Goal: Task Accomplishment & Management: Find specific page/section

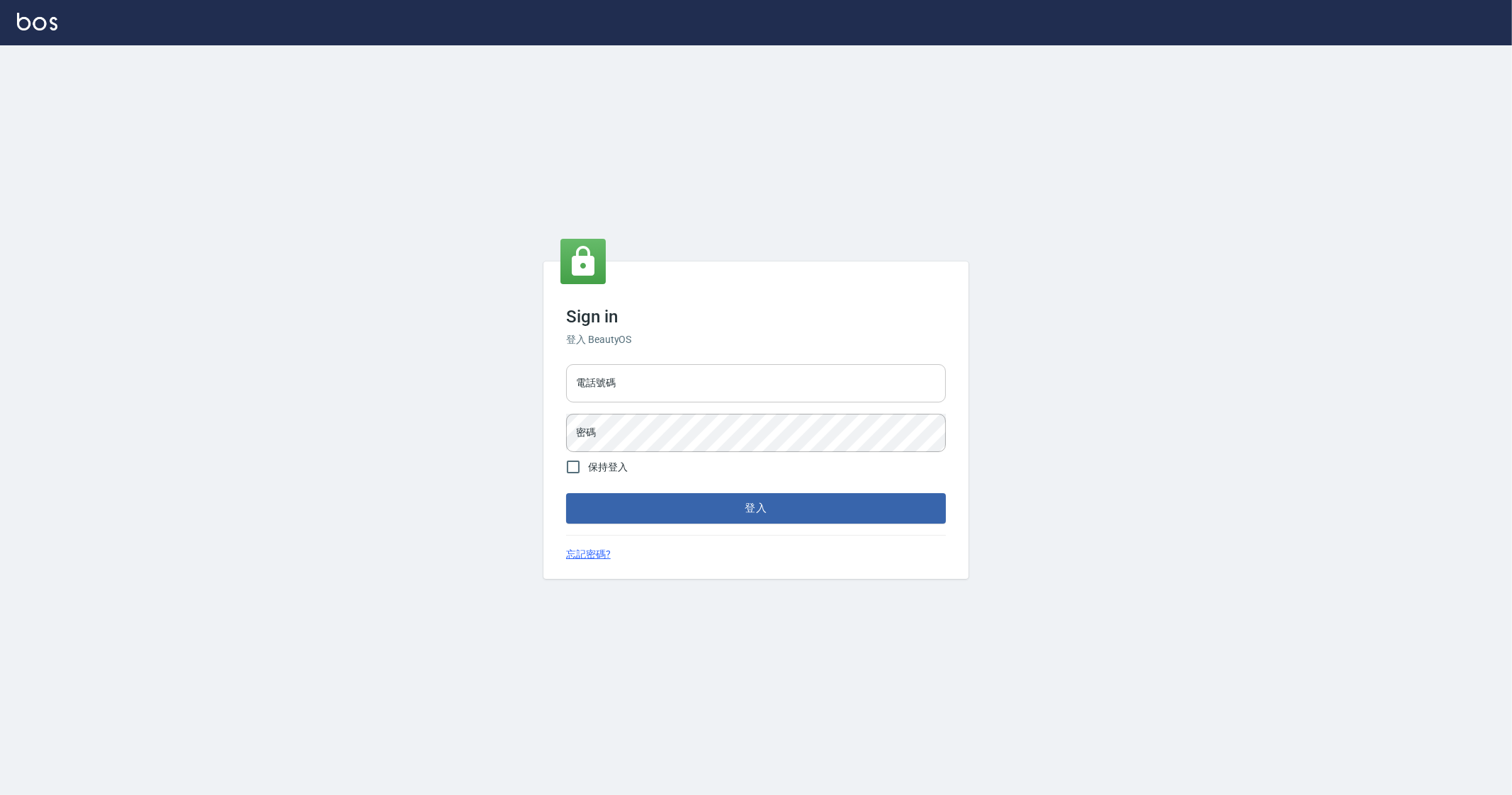
click at [671, 400] on div "電話號碼 電話號碼 密碼 密碼" at bounding box center [756, 407] width 391 height 99
drag, startPoint x: 683, startPoint y: 390, endPoint x: 673, endPoint y: 397, distance: 12.2
click at [681, 390] on input "電話號碼" at bounding box center [756, 383] width 380 height 38
type input "0912345"
click at [566, 493] on button "登入" at bounding box center [756, 508] width 380 height 29
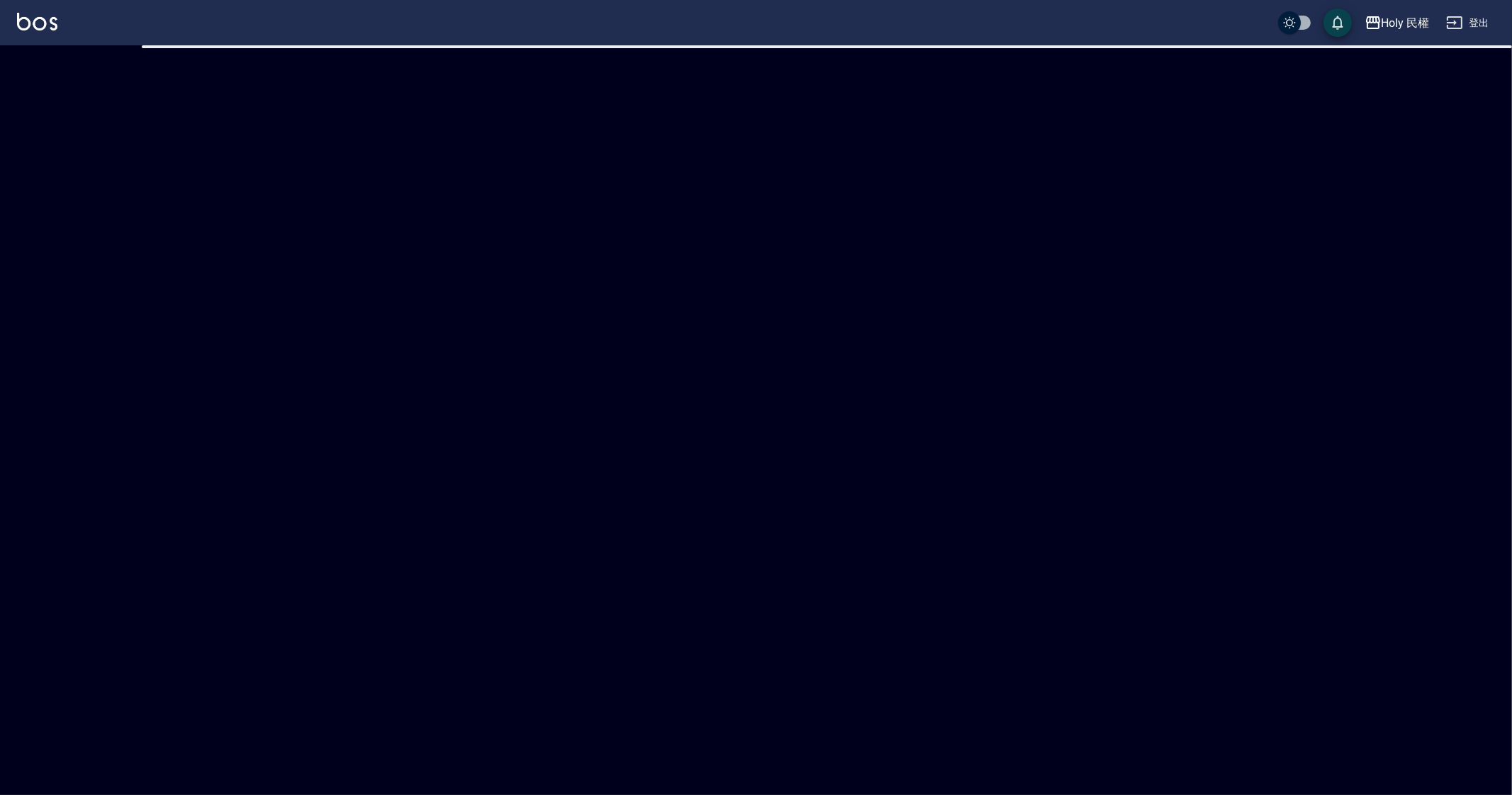
checkbox input "true"
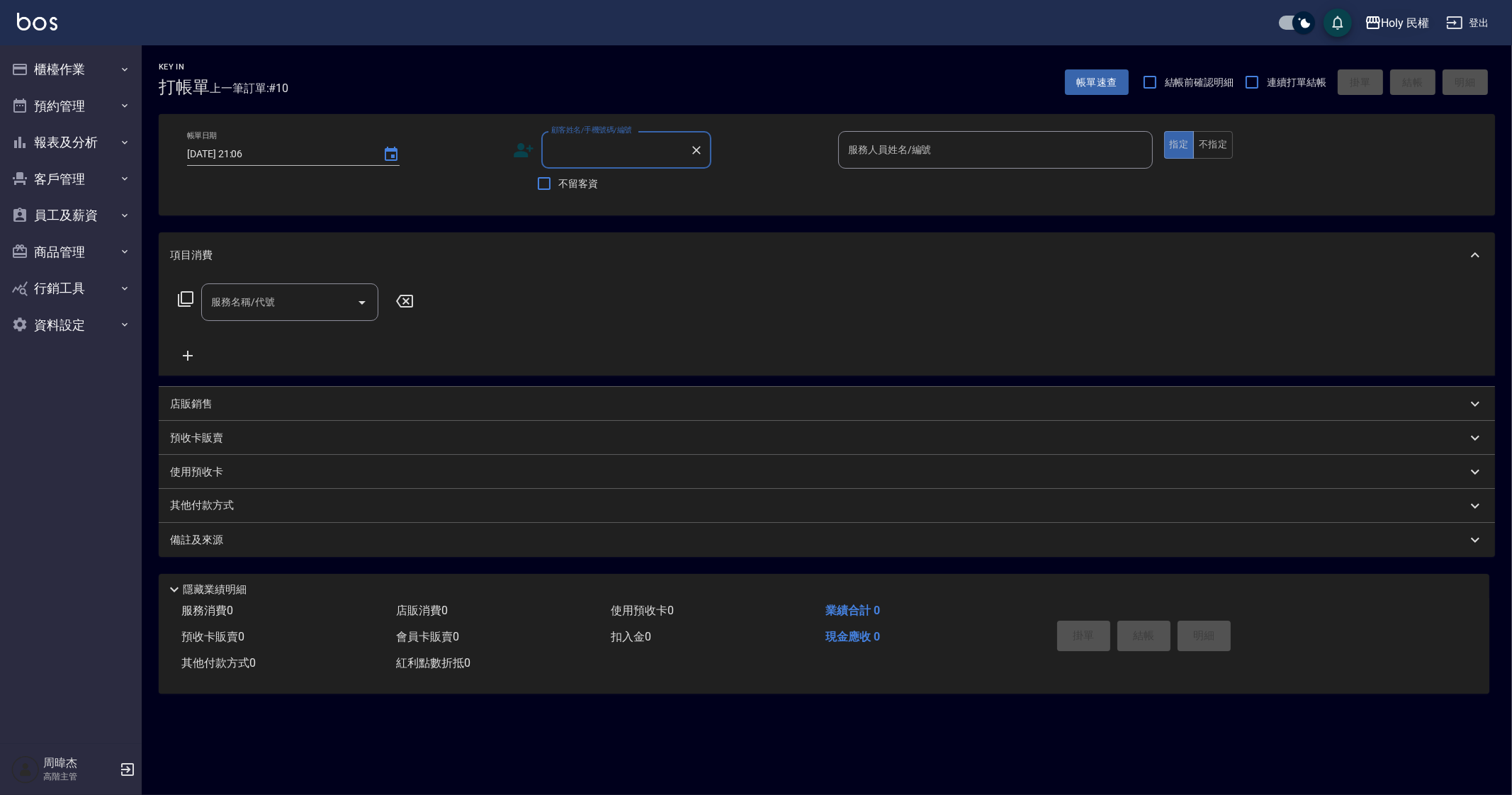
click at [1399, 27] on div "Holy 民權" at bounding box center [1405, 23] width 48 height 18
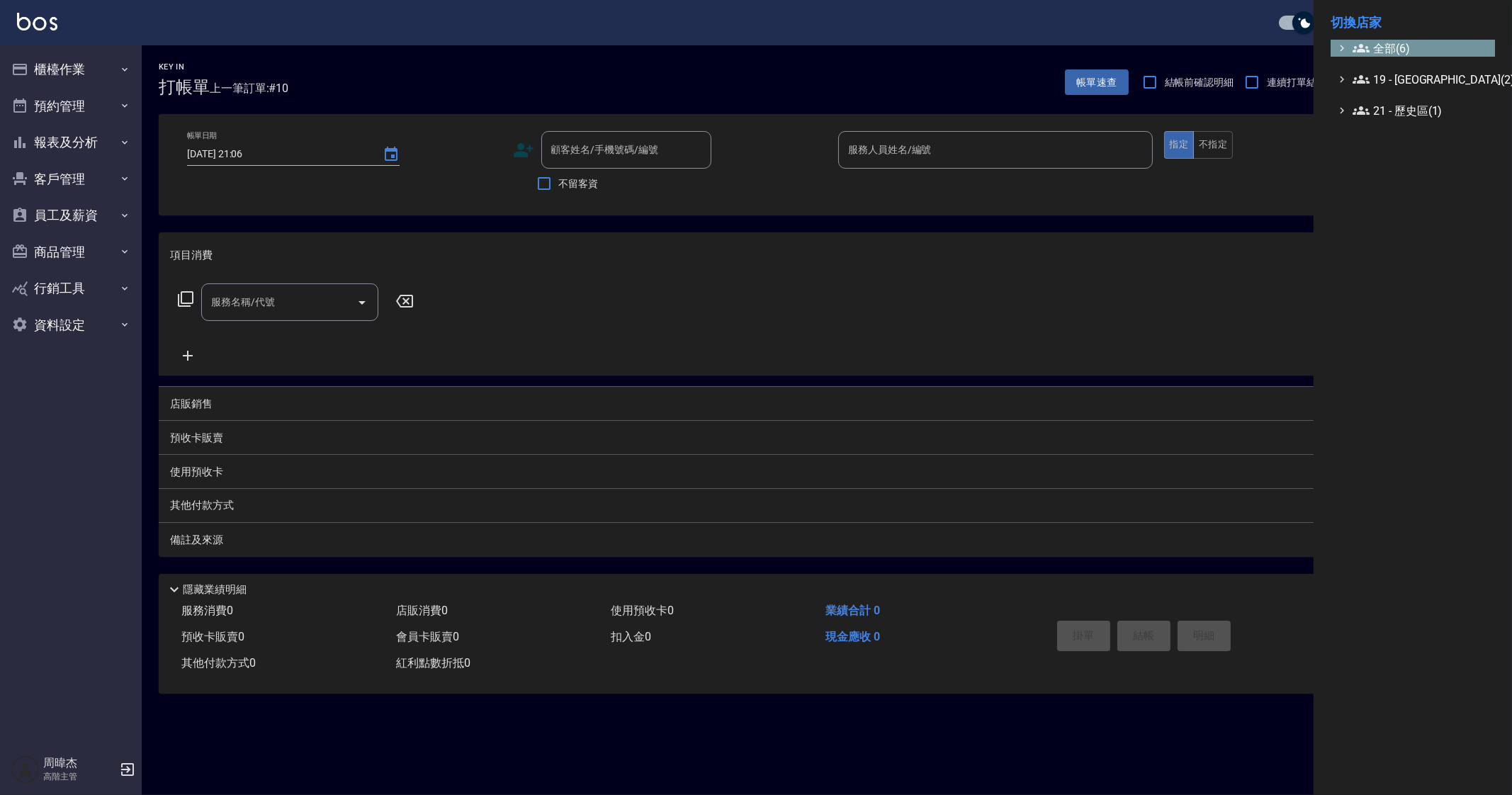
click at [1408, 49] on span "全部(6)" at bounding box center [1421, 48] width 137 height 17
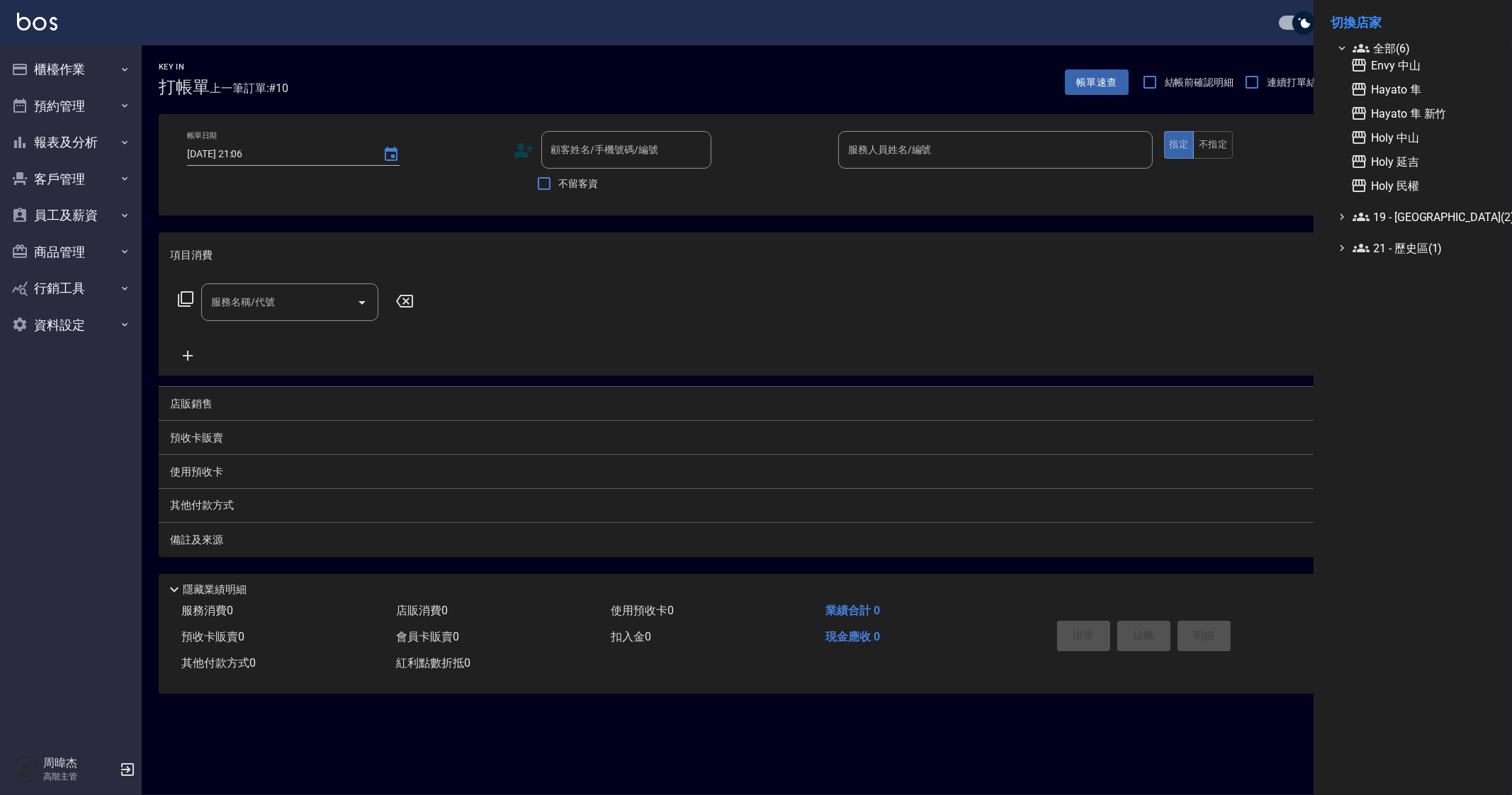
drag, startPoint x: 1428, startPoint y: 102, endPoint x: 1426, endPoint y: 114, distance: 12.2
click at [1428, 101] on div "Envy 中山 Hayato 隼 Hayato 隼 新竹 Holy 中山 Holy 延吉 Holy 民權" at bounding box center [1419, 125] width 150 height 137
click at [1423, 121] on span "Hayato 隼 新竹" at bounding box center [1420, 113] width 139 height 17
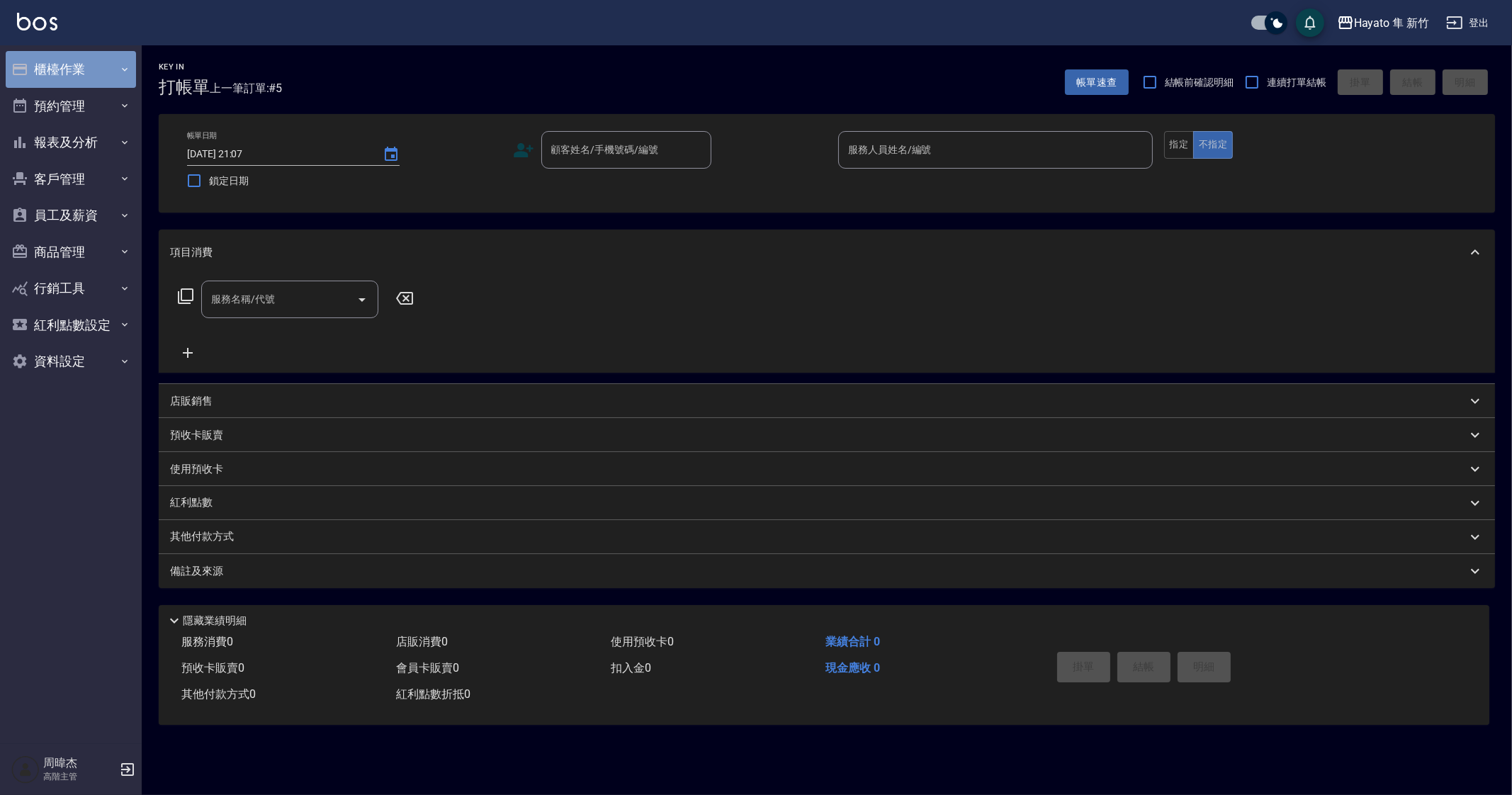
click at [78, 66] on button "櫃檯作業" at bounding box center [70, 70] width 130 height 37
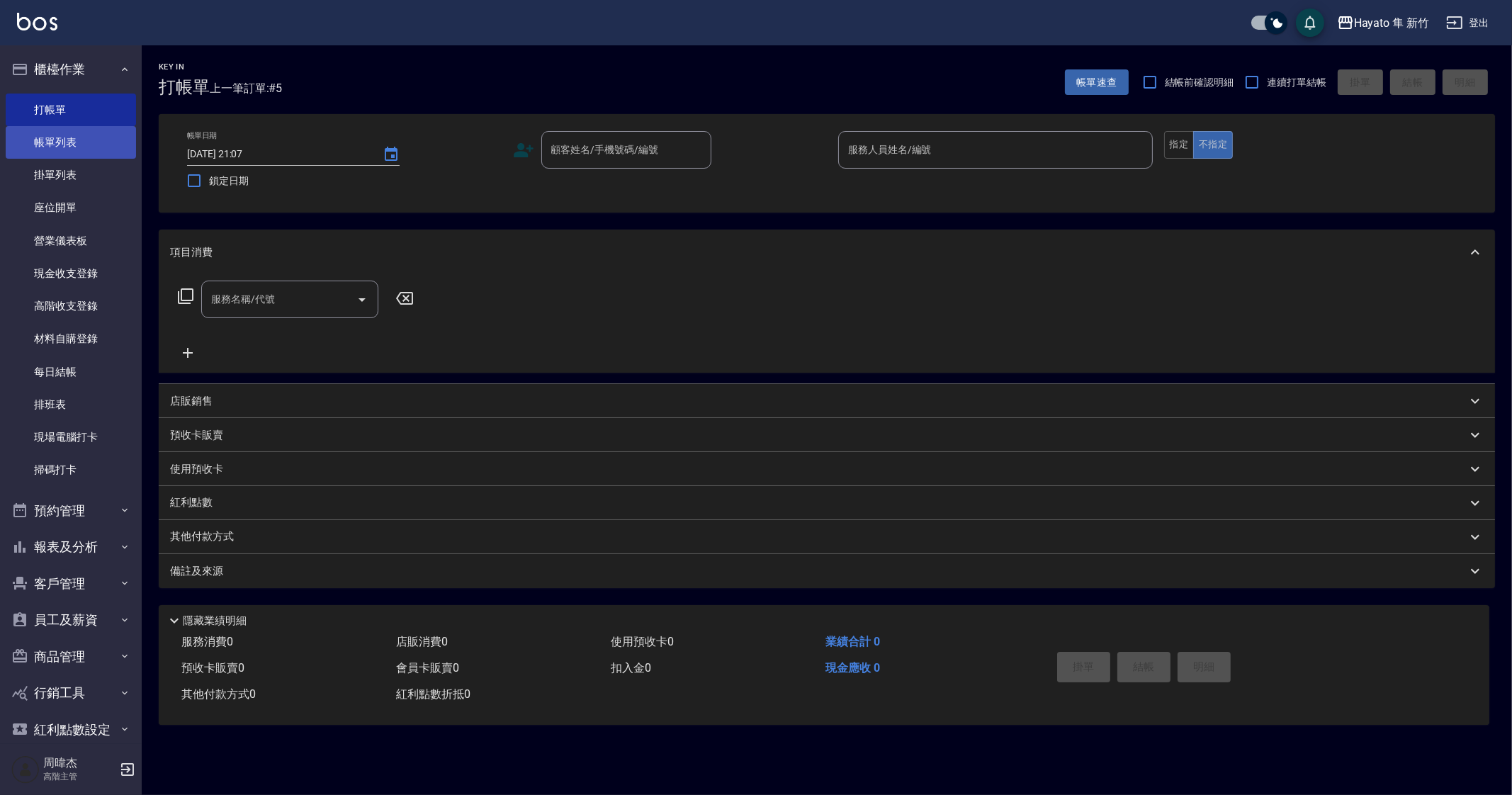
click at [99, 149] on link "帳單列表" at bounding box center [70, 142] width 130 height 32
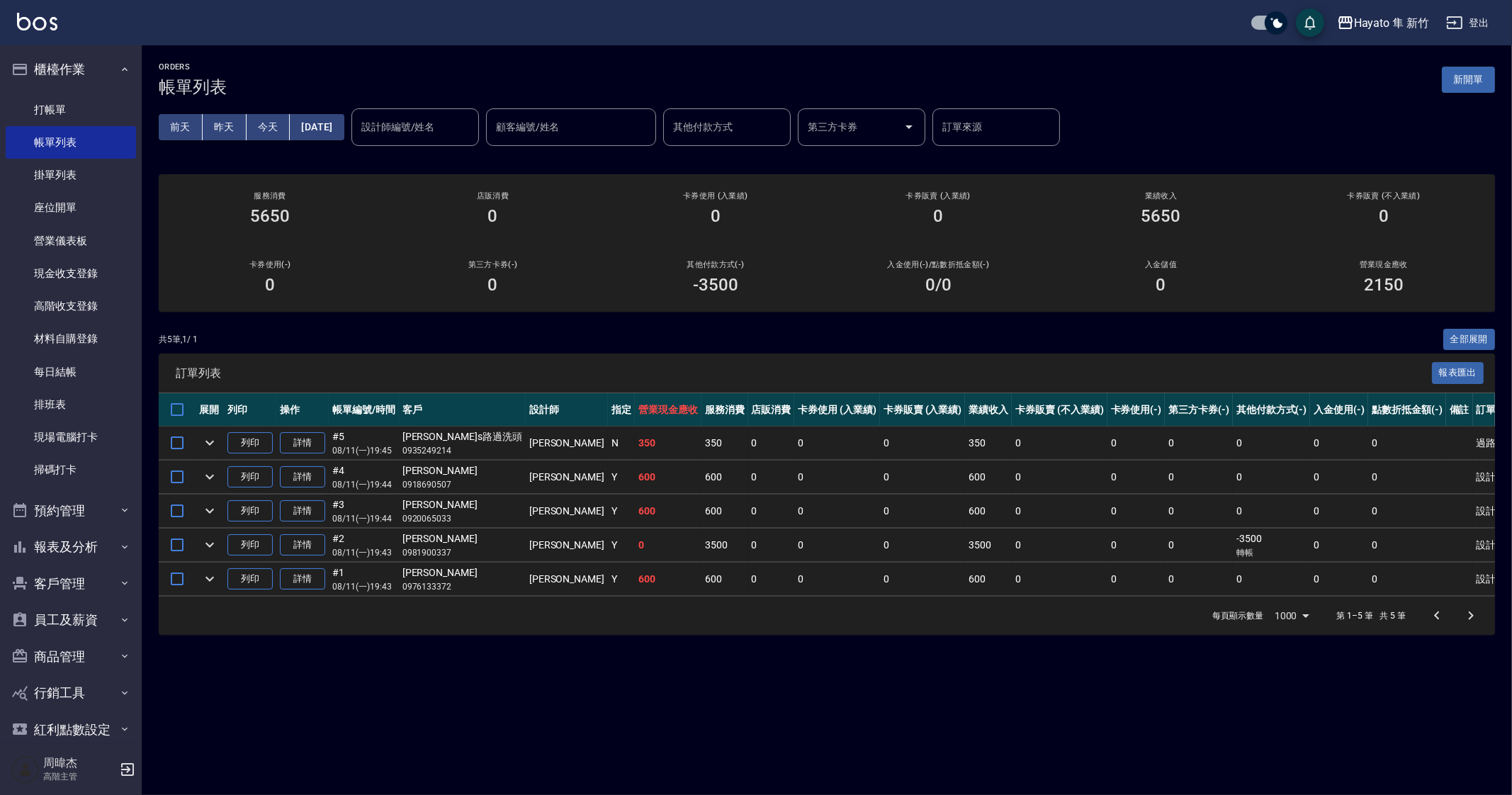
click at [1057, 670] on div "ORDERS 帳單列表 新開單 [DATE] [DATE] [DATE] [DATE] 設計師編號/姓名 設計師編號/姓名 顧客編號/姓名 顧客編號/姓名 其…" at bounding box center [756, 398] width 1512 height 795
click at [1002, 680] on div "ORDERS 帳單列表 新開單 前天 昨天 今天 2025/08/11 設計師編號/姓名 設計師編號/姓名 顧客編號/姓名 顧客編號/姓名 其他付款方式 其他…" at bounding box center [756, 398] width 1512 height 795
click at [1365, 22] on div "Hayato 隼 新竹" at bounding box center [1391, 23] width 75 height 18
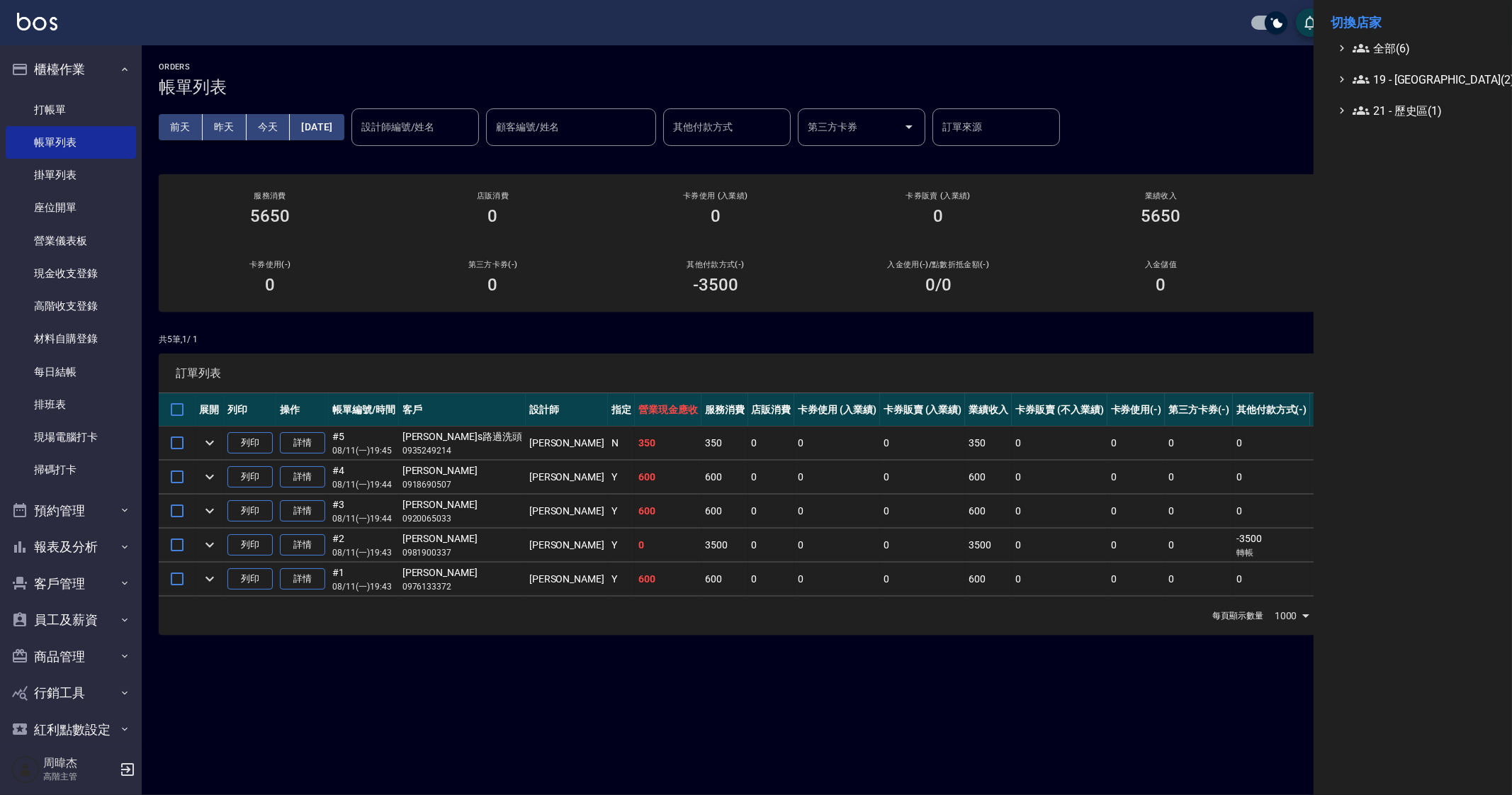
click at [1392, 49] on span "全部(6)" at bounding box center [1421, 48] width 137 height 17
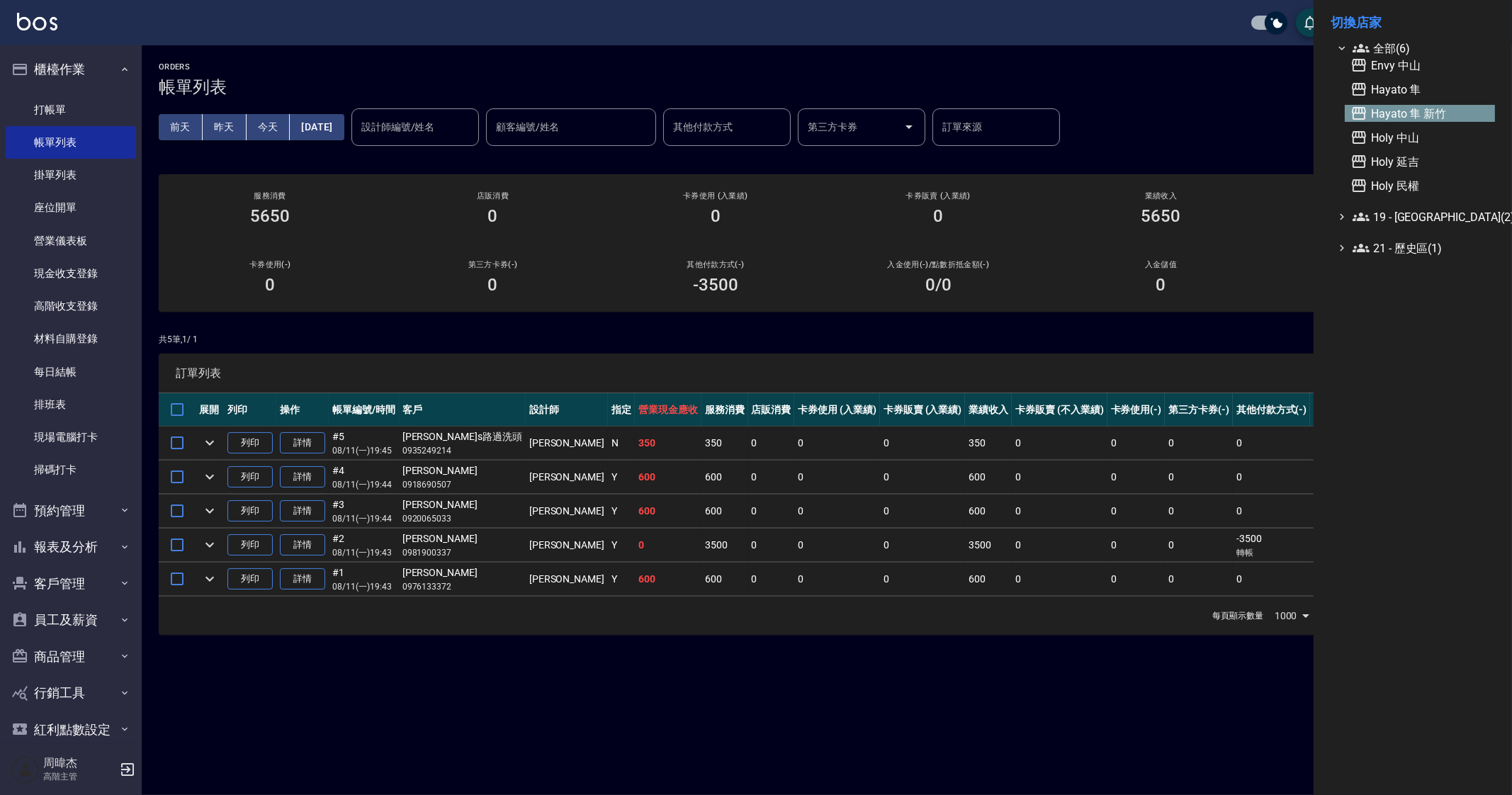
click at [1428, 115] on span "Hayato 隼 新竹" at bounding box center [1420, 113] width 139 height 17
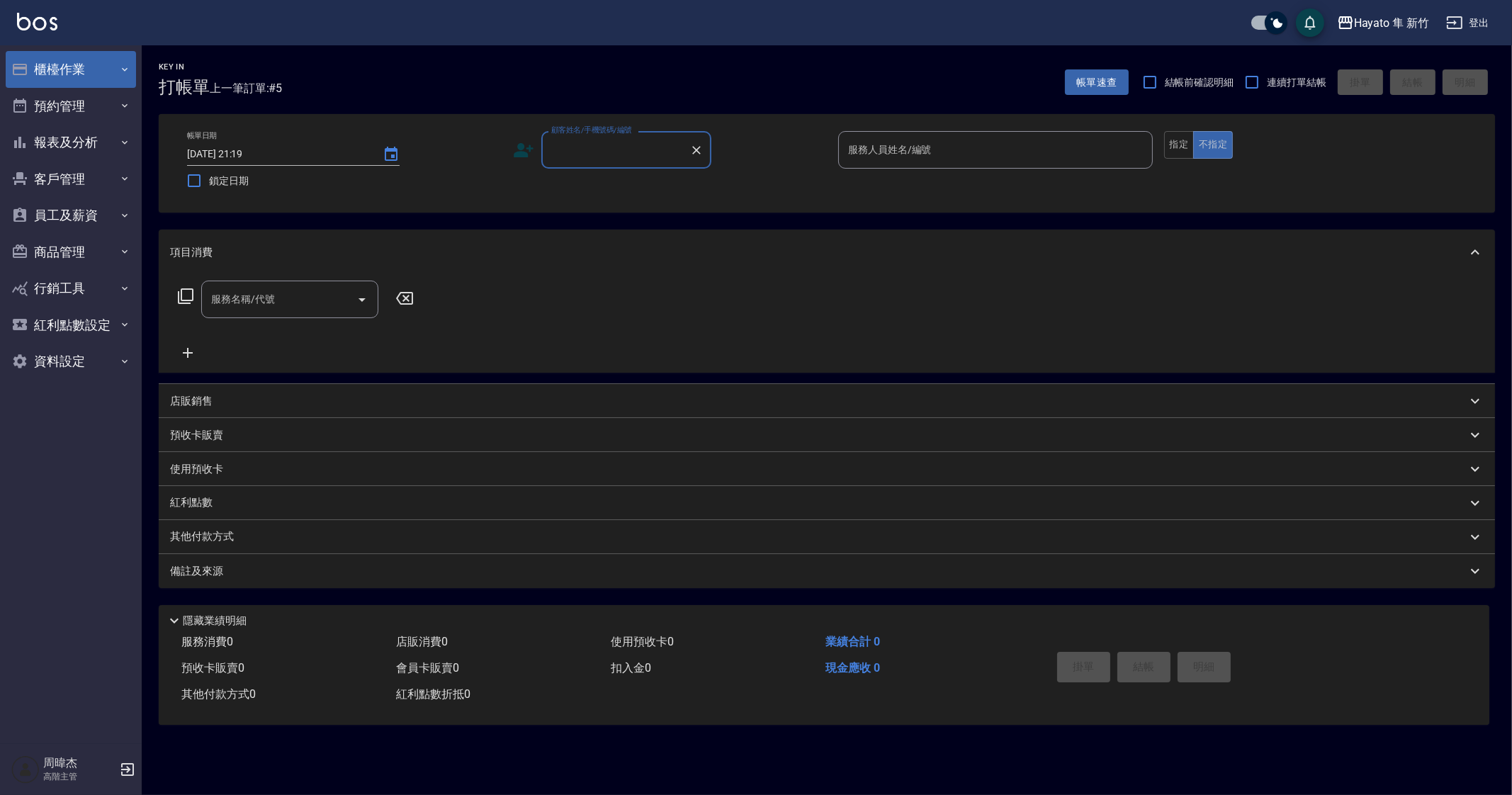
click at [96, 68] on button "櫃檯作業" at bounding box center [70, 70] width 130 height 37
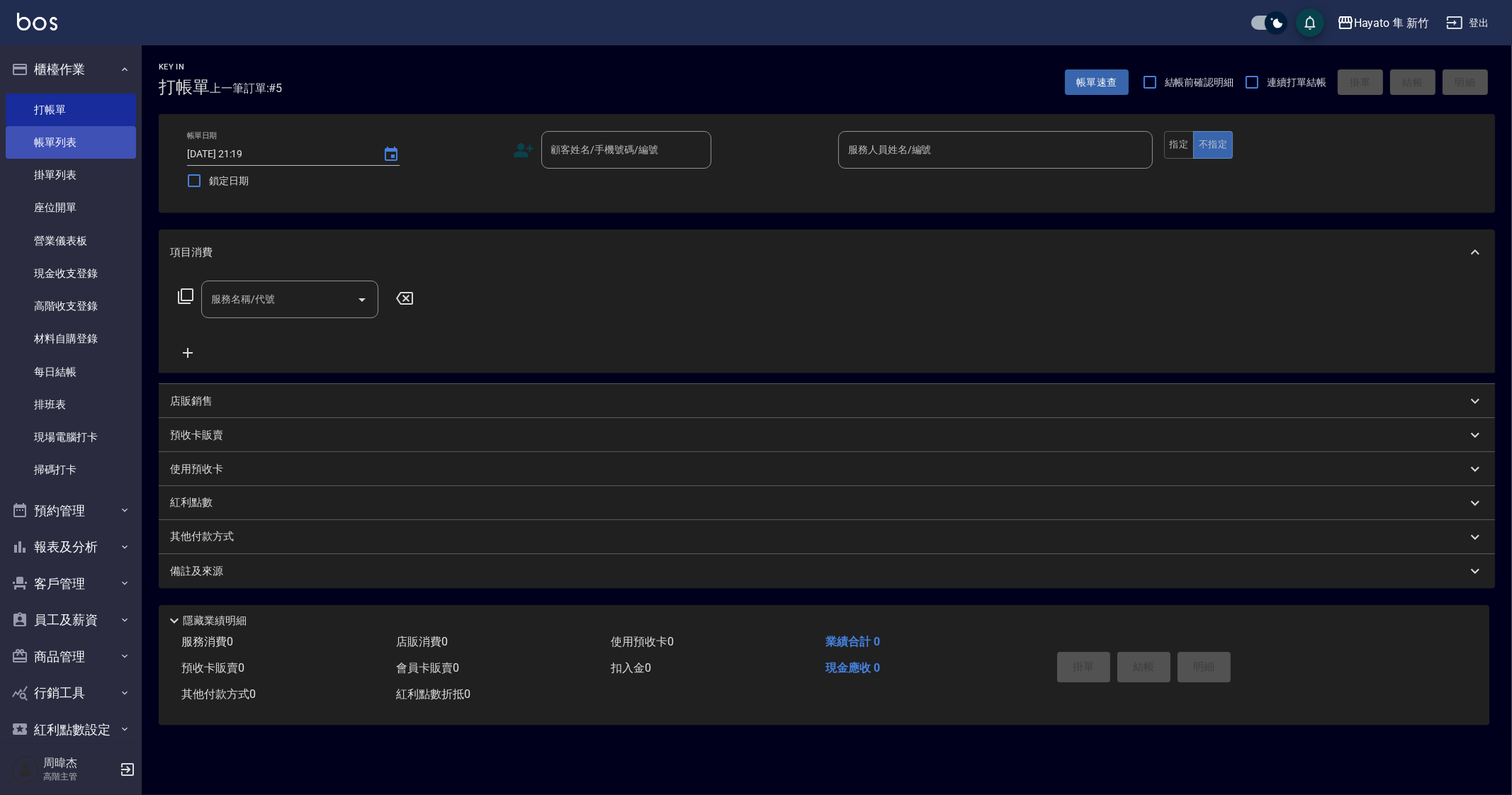
click at [107, 133] on link "帳單列表" at bounding box center [70, 142] width 130 height 32
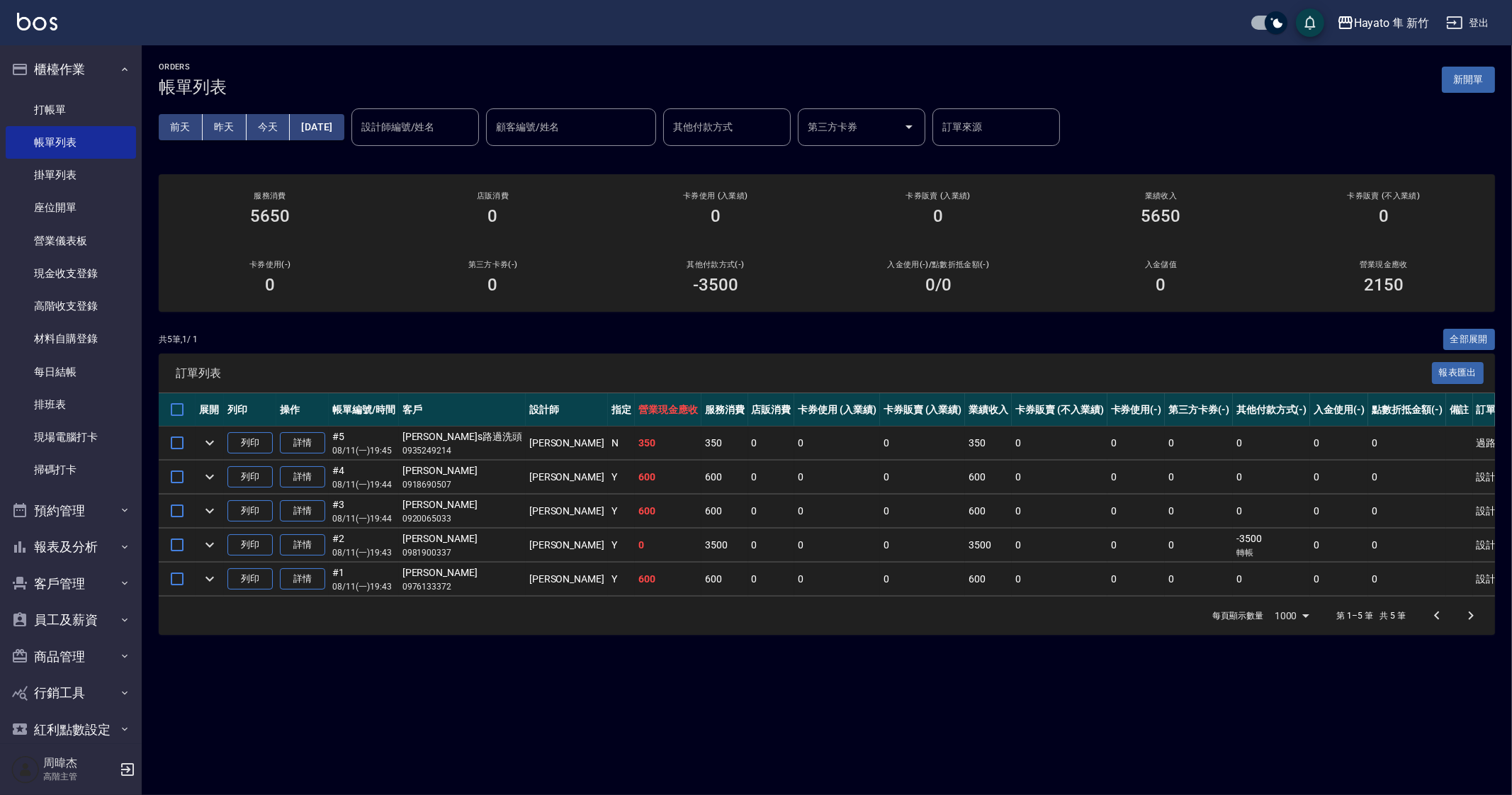
click at [1034, 707] on div "ORDERS 帳單列表 新開單 前天 昨天 今天 2025/08/11 設計師編號/姓名 設計師編號/姓名 顧客編號/姓名 顧客編號/姓名 其他付款方式 其他…" at bounding box center [756, 398] width 1512 height 795
click at [1091, 795] on div "ORDERS 帳單列表 新開單 前天 昨天 今天 2025/08/11 設計師編號/姓名 設計師編號/姓名 顧客編號/姓名 顧客編號/姓名 其他付款方式 其他…" at bounding box center [756, 398] width 1512 height 795
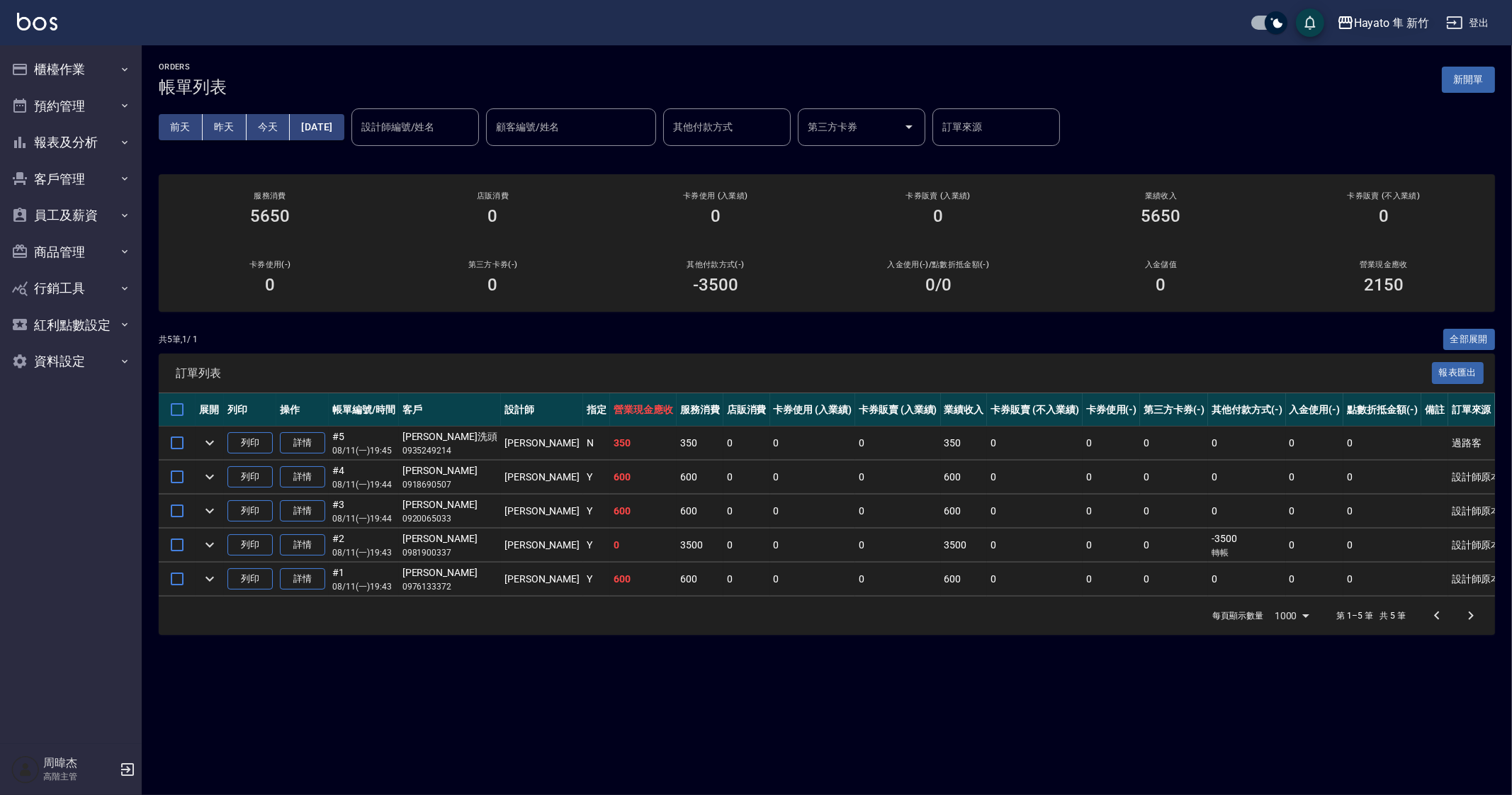
click at [1364, 32] on button "Hayato 隼 新竹" at bounding box center [1383, 23] width 104 height 29
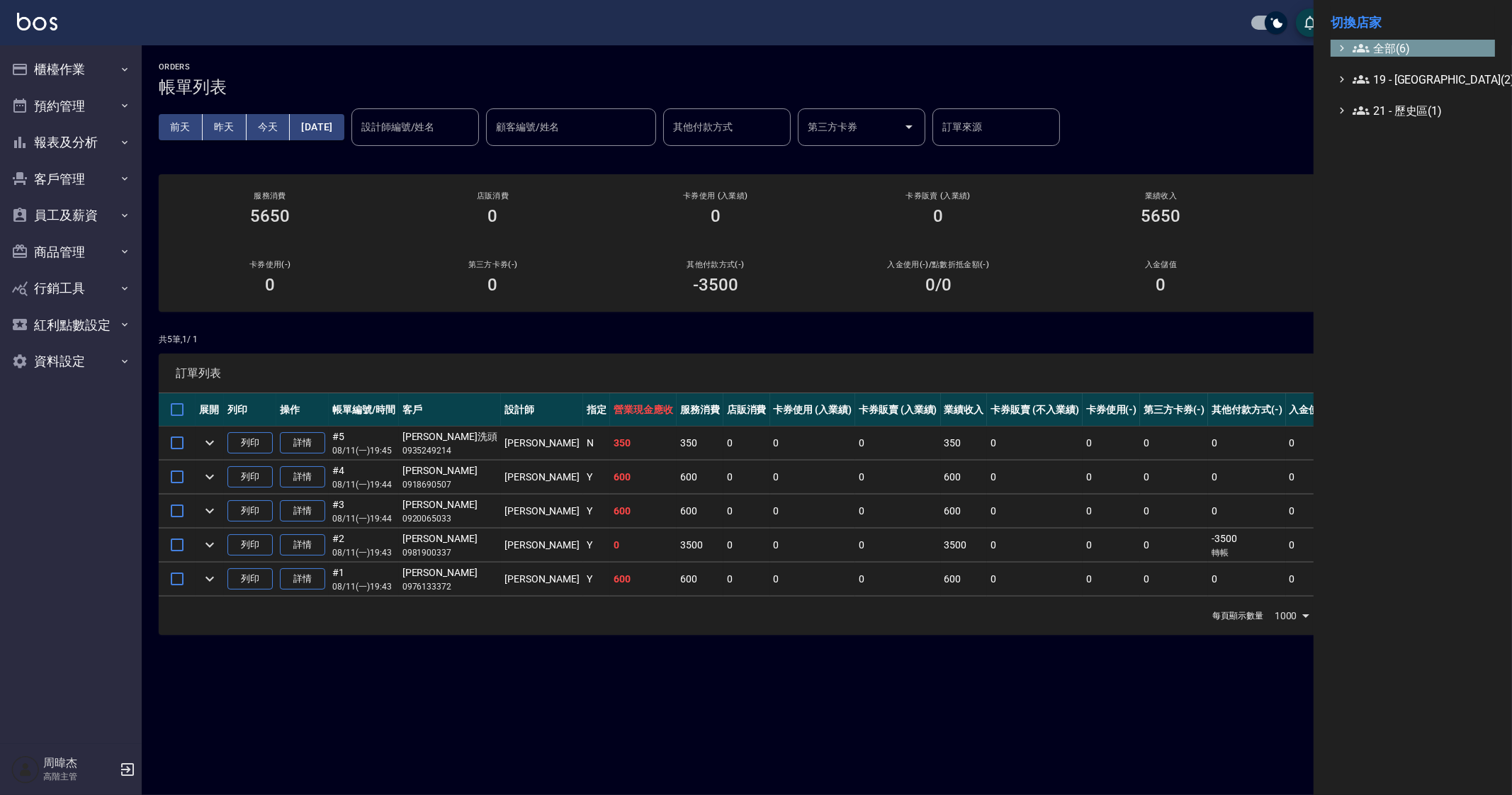
click at [1392, 50] on span "全部(6)" at bounding box center [1421, 48] width 137 height 17
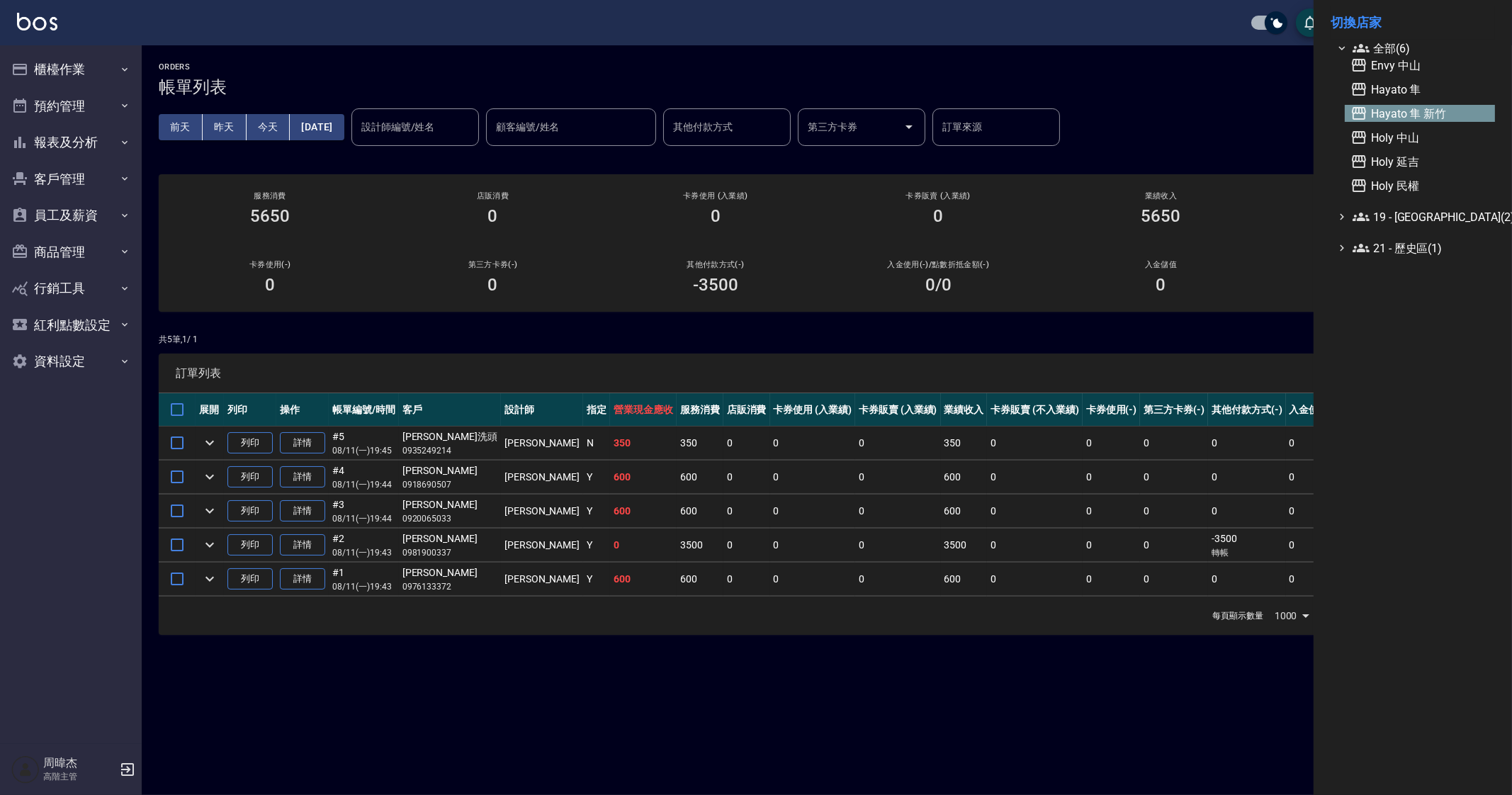
click at [1429, 110] on span "Hayato 隼 新竹" at bounding box center [1420, 113] width 139 height 17
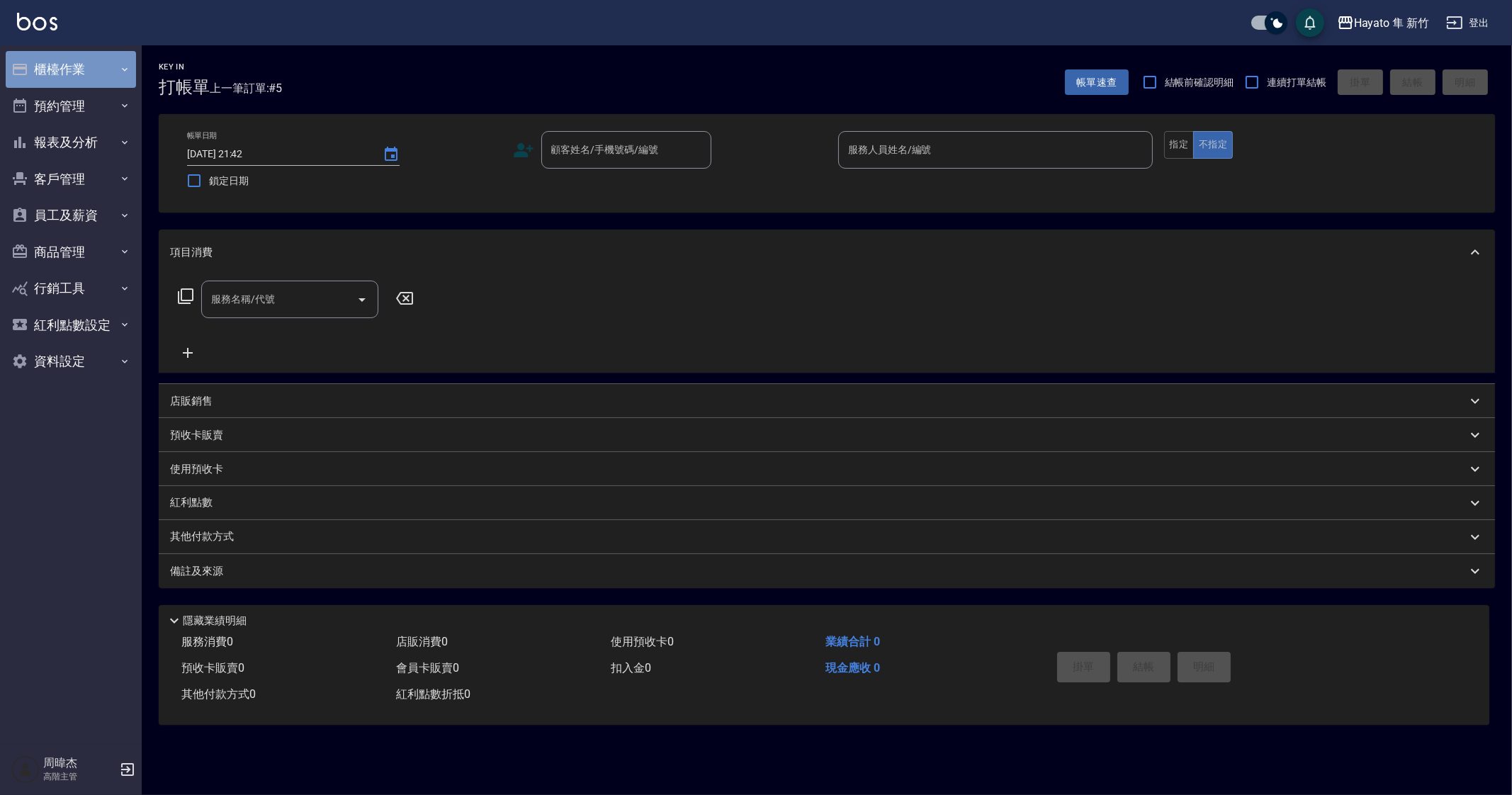
click at [61, 56] on button "櫃檯作業" at bounding box center [70, 70] width 130 height 37
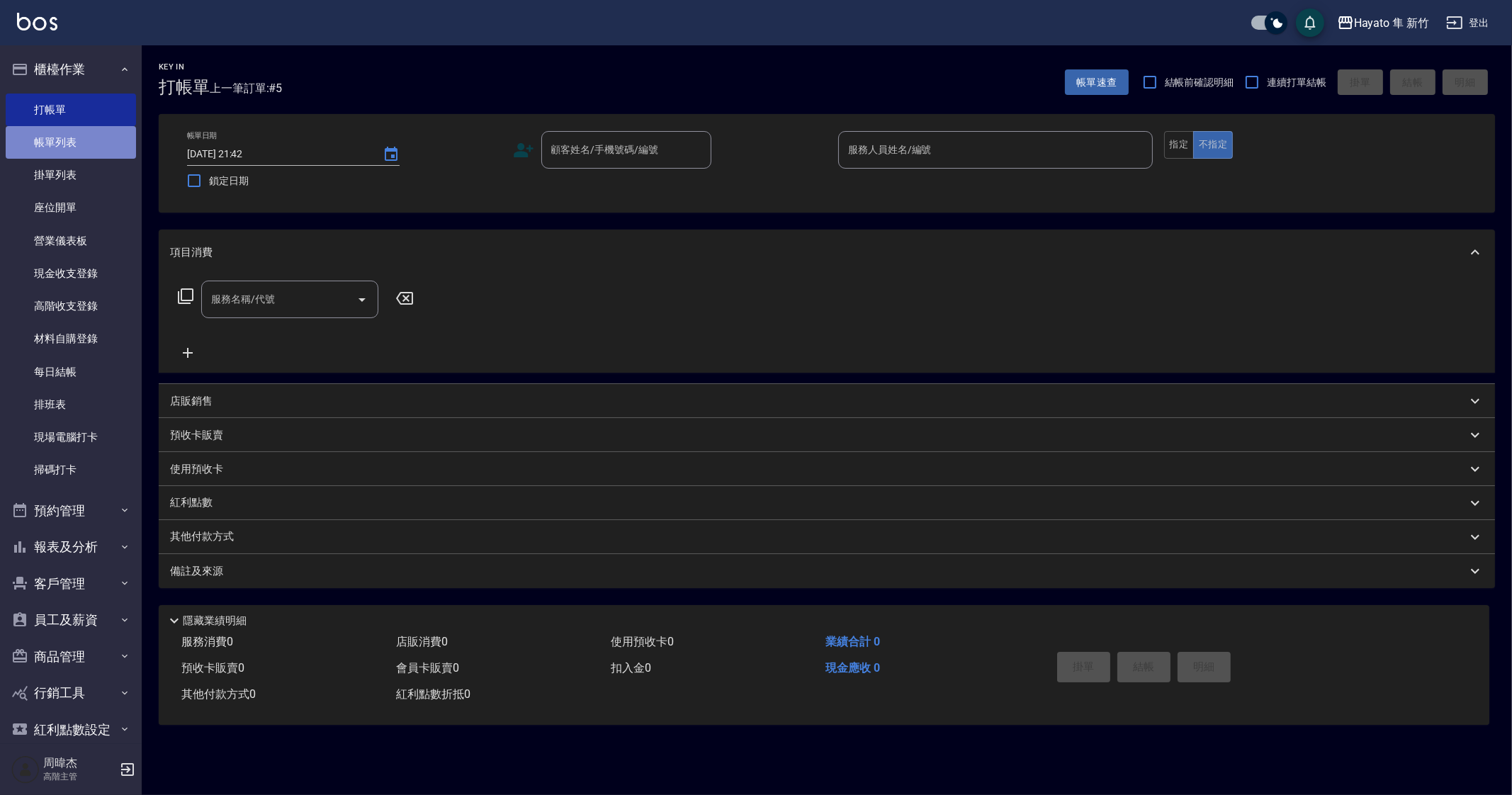
click at [97, 144] on link "帳單列表" at bounding box center [70, 142] width 130 height 32
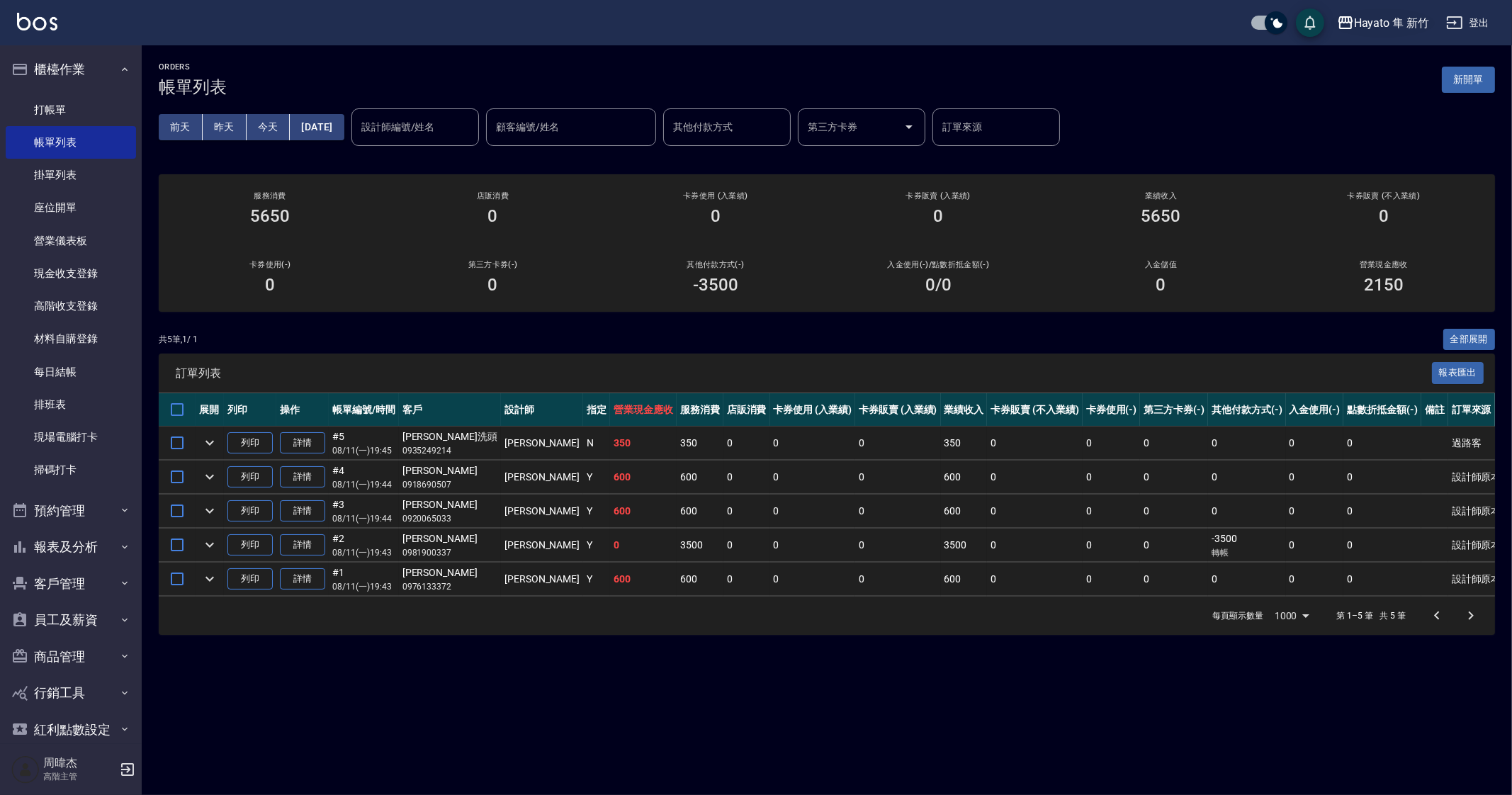
click at [1372, 35] on button "Hayato 隼 新竹" at bounding box center [1383, 23] width 104 height 29
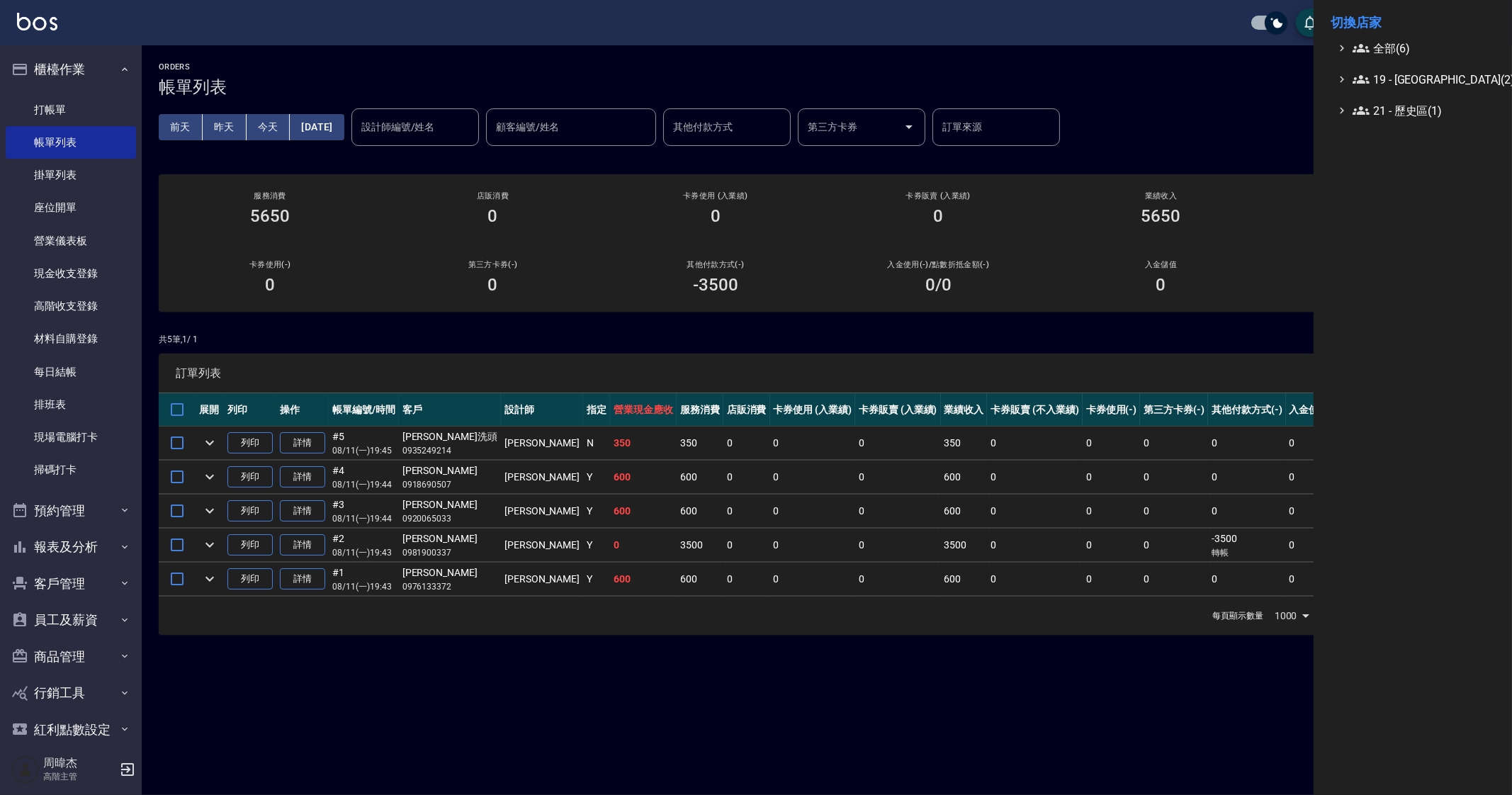
click at [1383, 60] on ul "全部(6) 19 - 新城區(2) 21 - 歷史區(1)" at bounding box center [1413, 79] width 164 height 79
click at [1400, 53] on span "全部(6)" at bounding box center [1421, 48] width 137 height 17
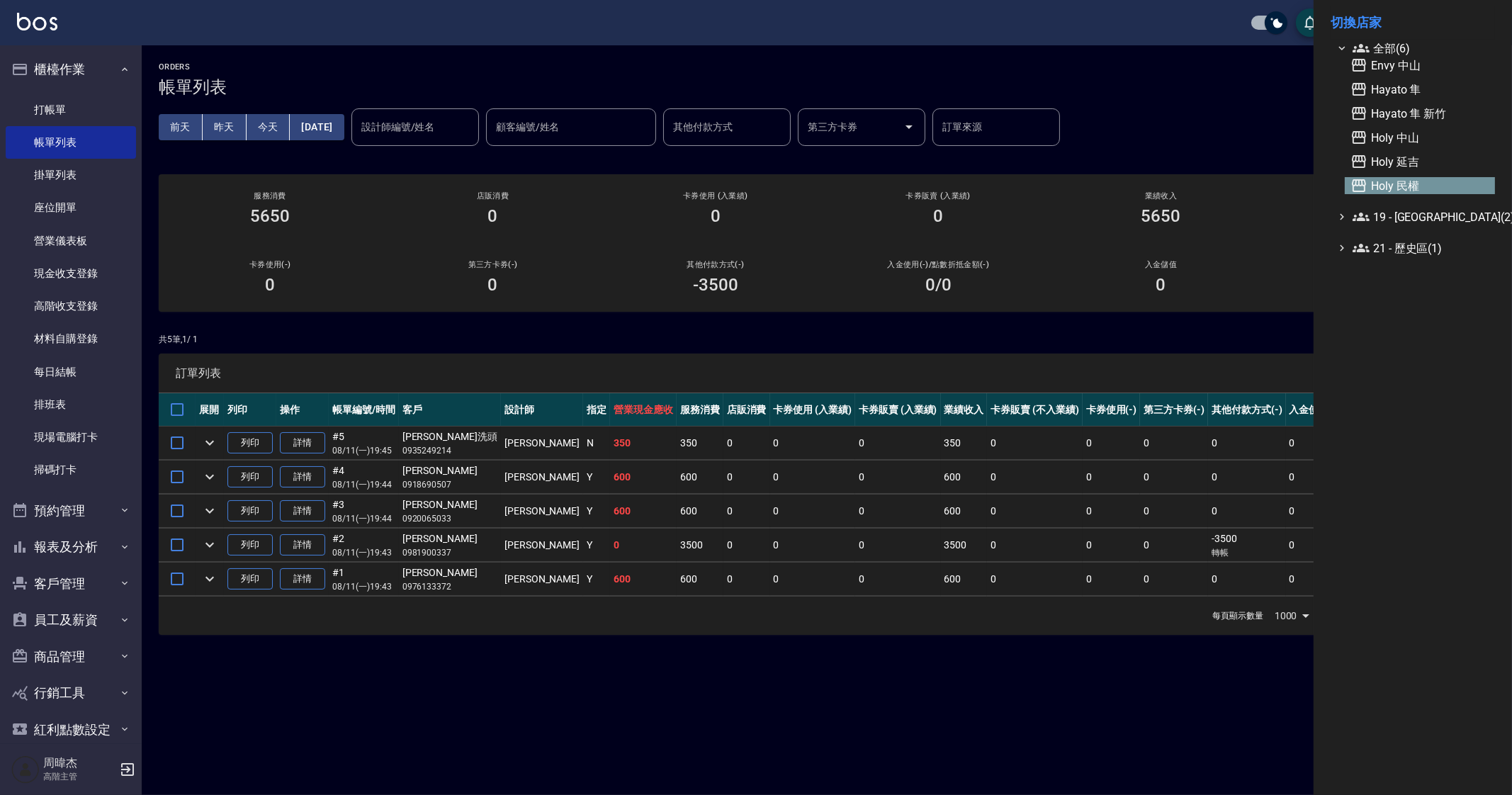
click at [1424, 182] on span "Holy 民權" at bounding box center [1420, 185] width 139 height 17
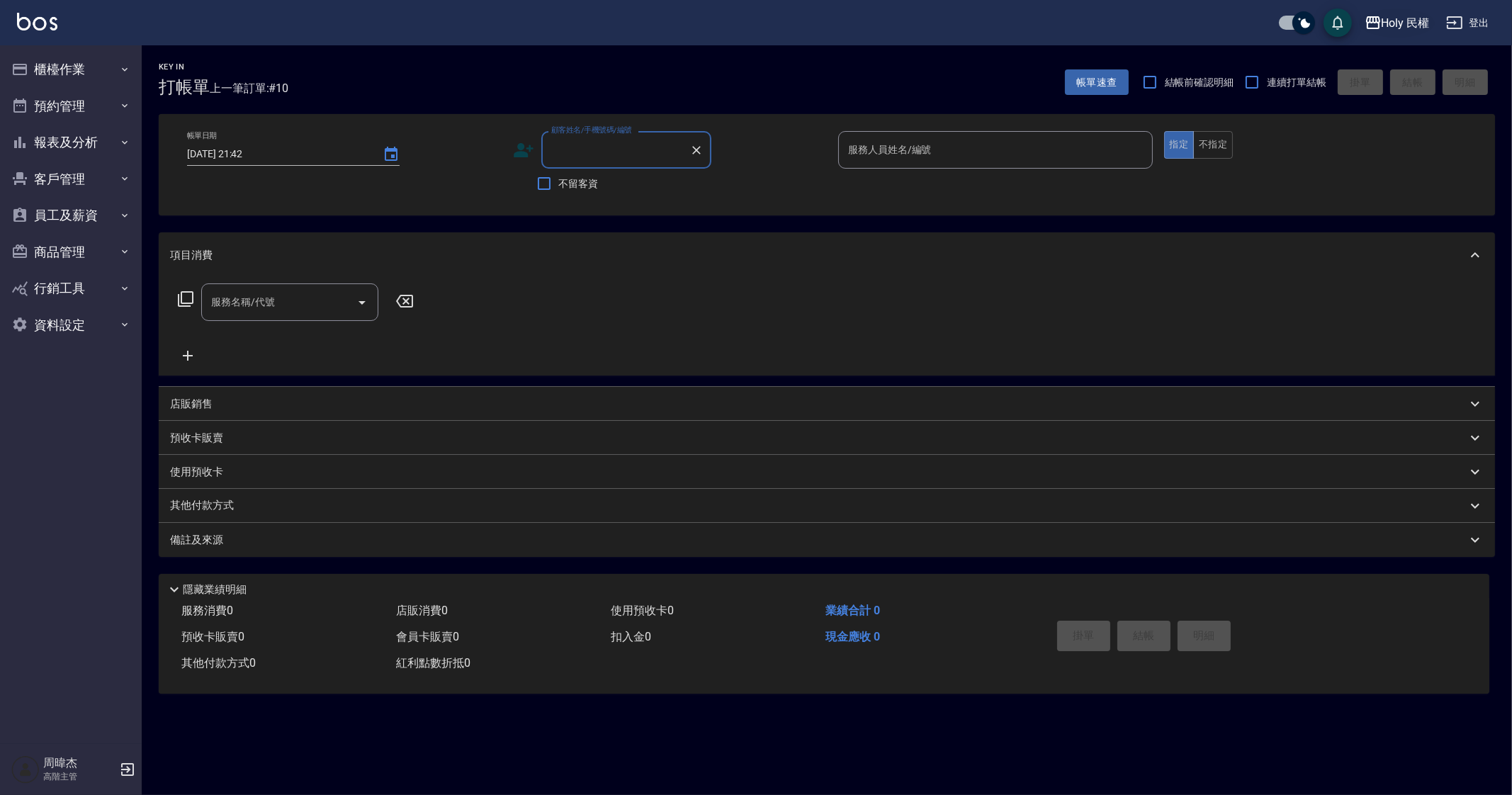
click at [1374, 20] on icon "button" at bounding box center [1372, 22] width 17 height 17
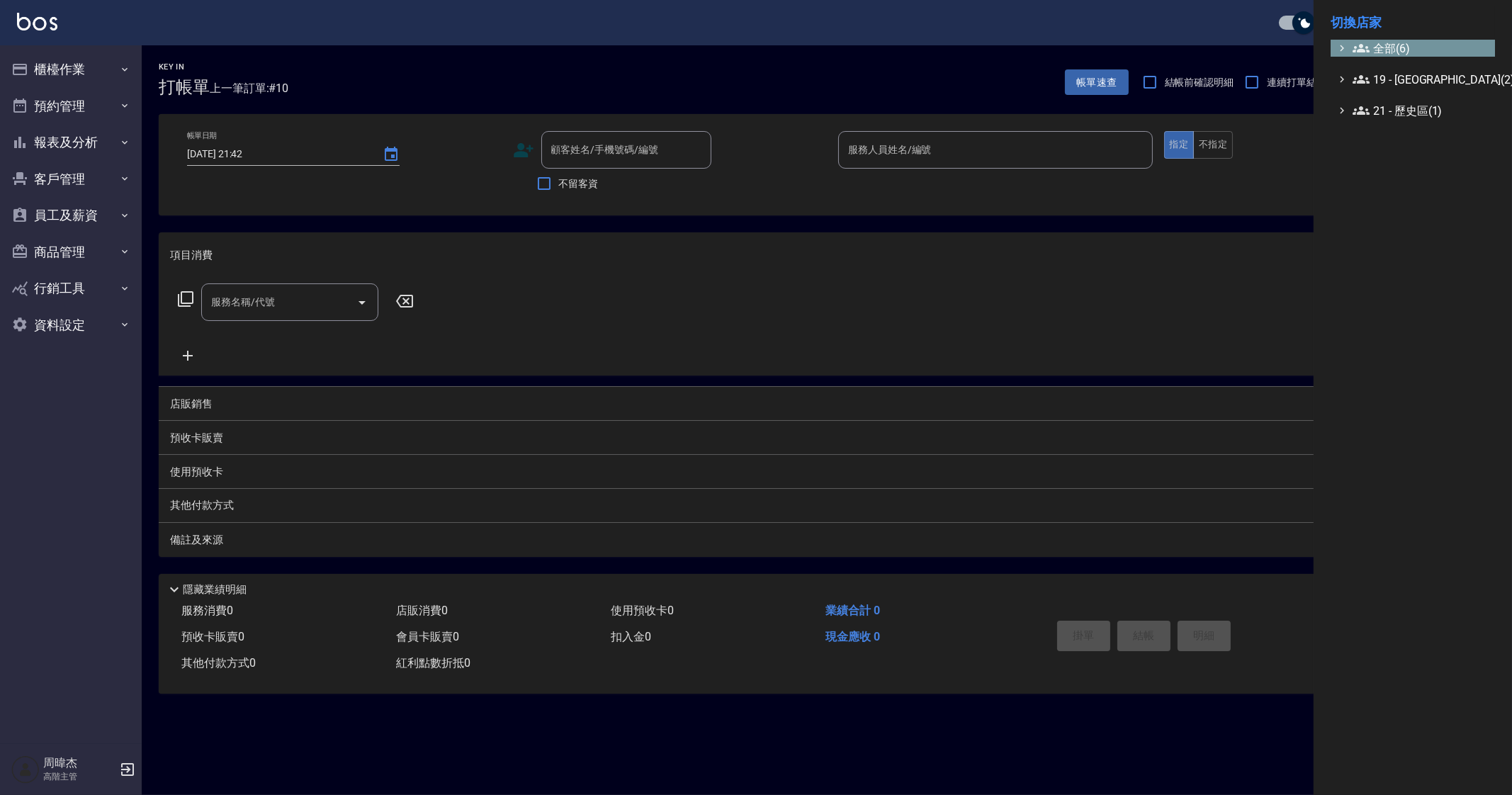
click at [1407, 40] on span "全部(6)" at bounding box center [1421, 48] width 137 height 17
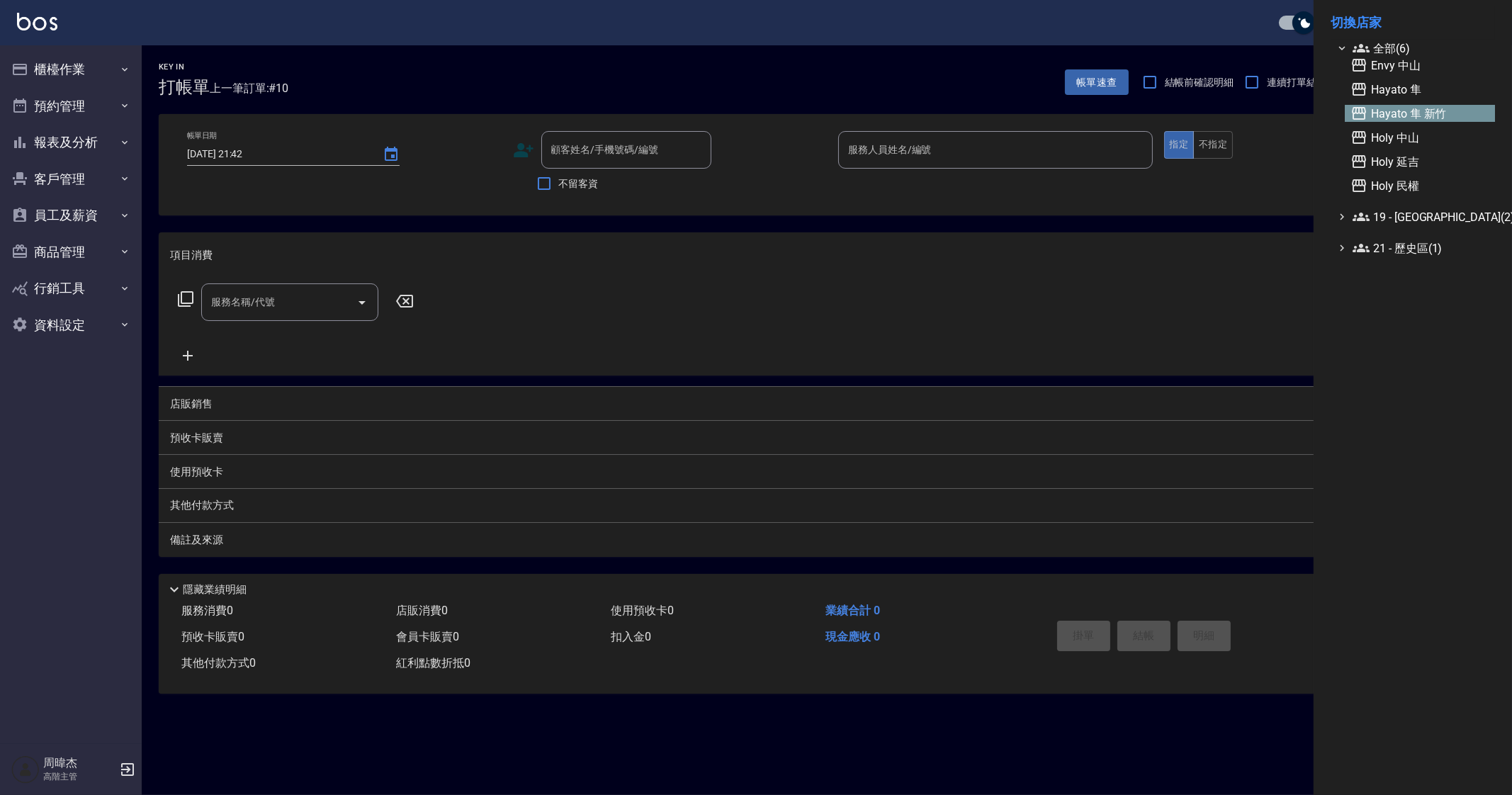
click at [1443, 119] on span "Hayato 隼 新竹" at bounding box center [1420, 113] width 139 height 17
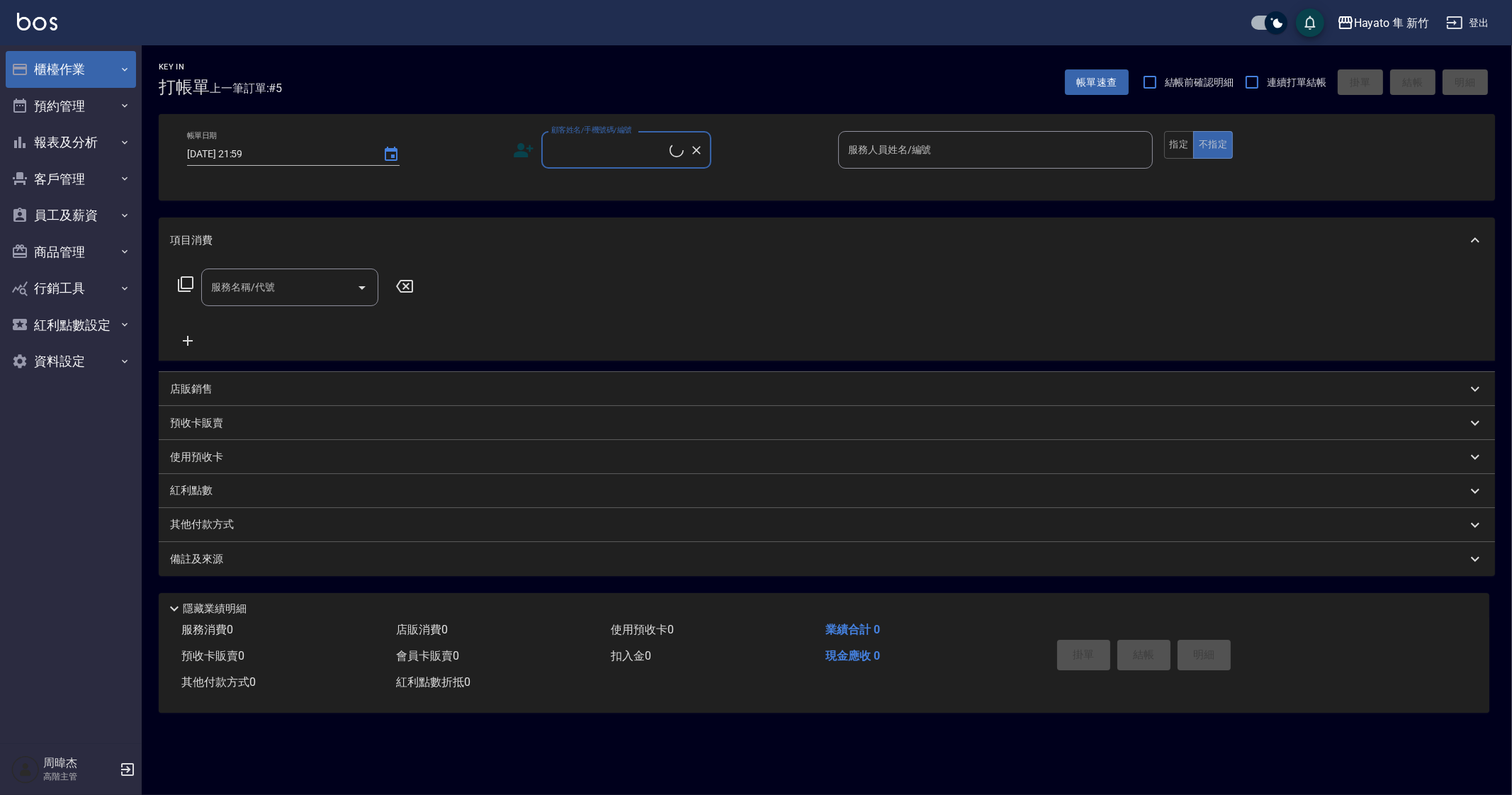
click at [107, 72] on button "櫃檯作業" at bounding box center [70, 70] width 130 height 37
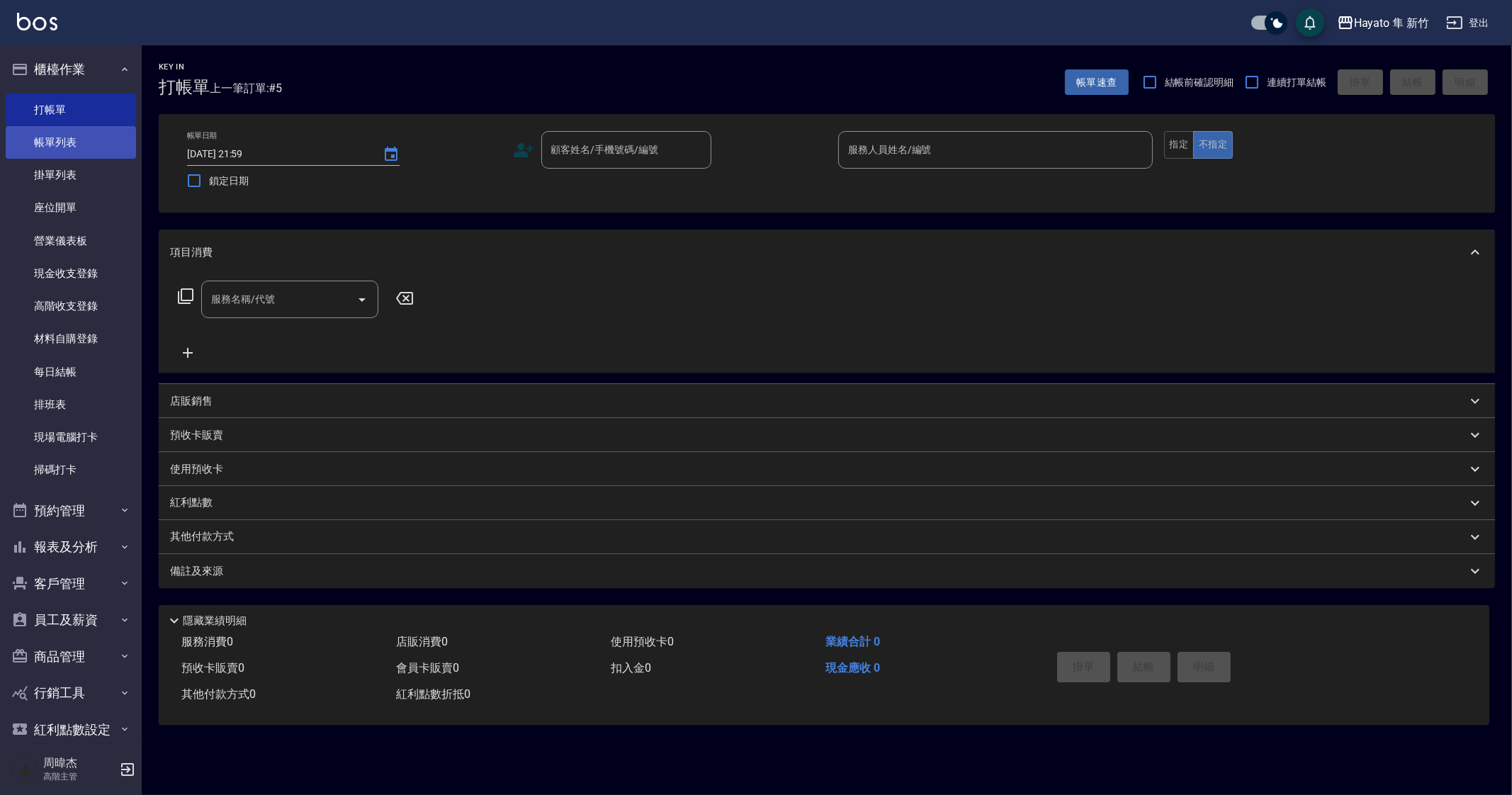
click at [107, 131] on link "帳單列表" at bounding box center [70, 142] width 130 height 32
